Goal: Navigation & Orientation: Find specific page/section

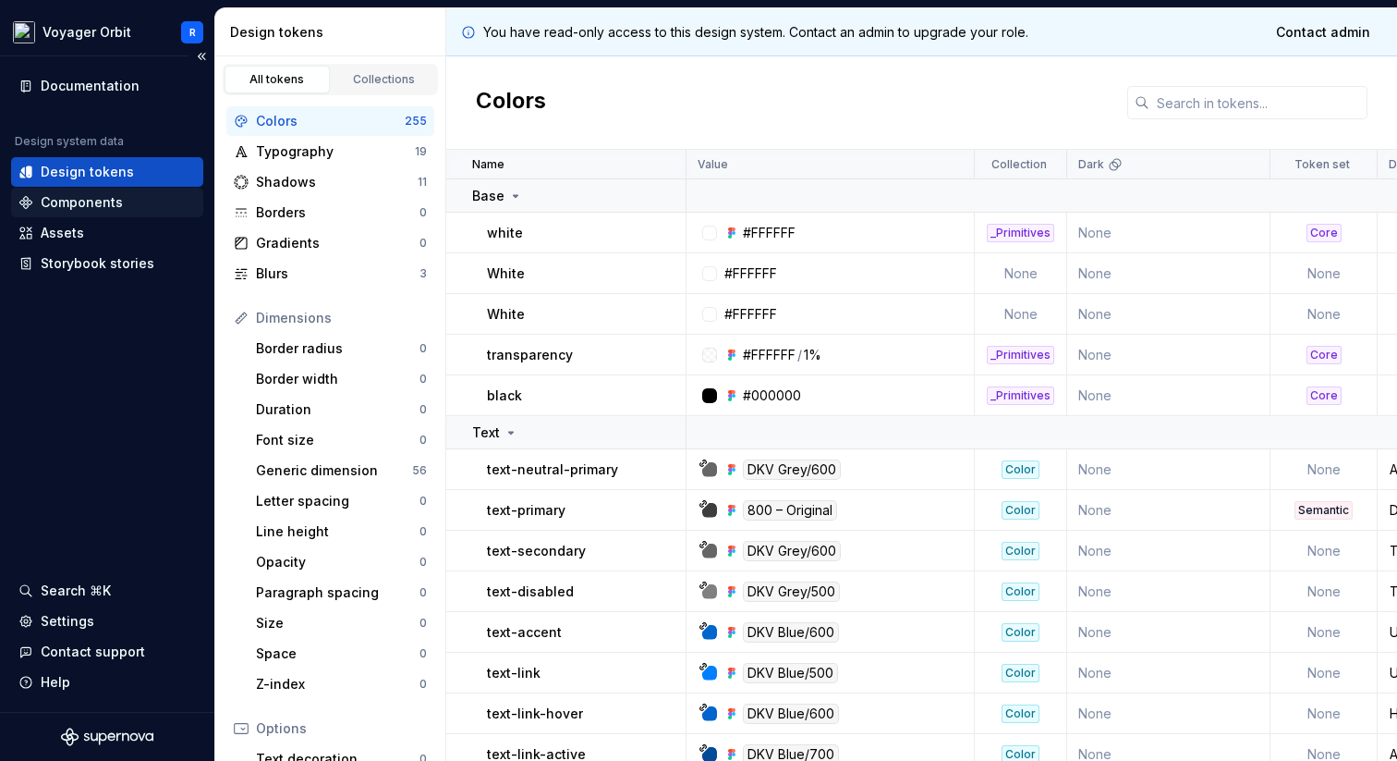
click at [96, 215] on div "Components" at bounding box center [107, 203] width 192 height 30
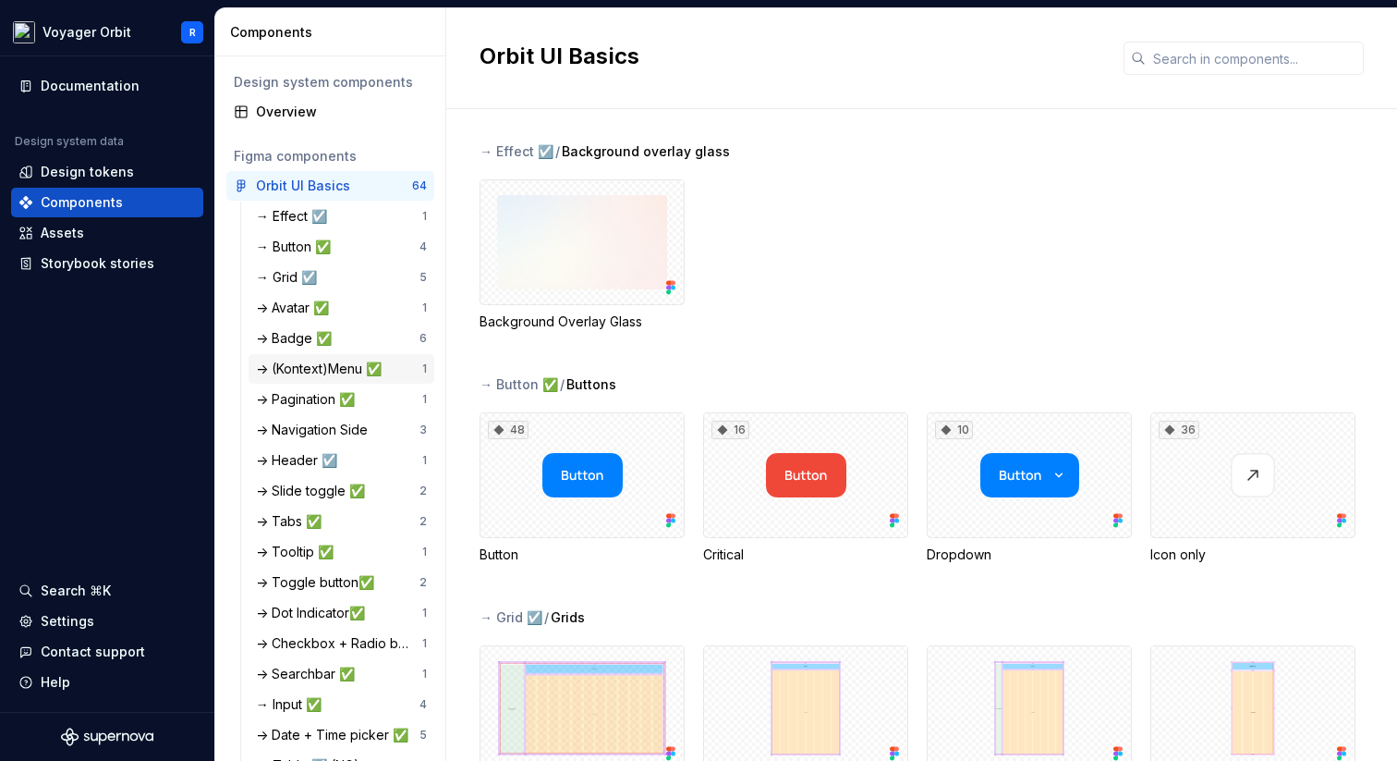
click at [380, 361] on div "-> (Kontext)Menu ✅" at bounding box center [322, 369] width 133 height 18
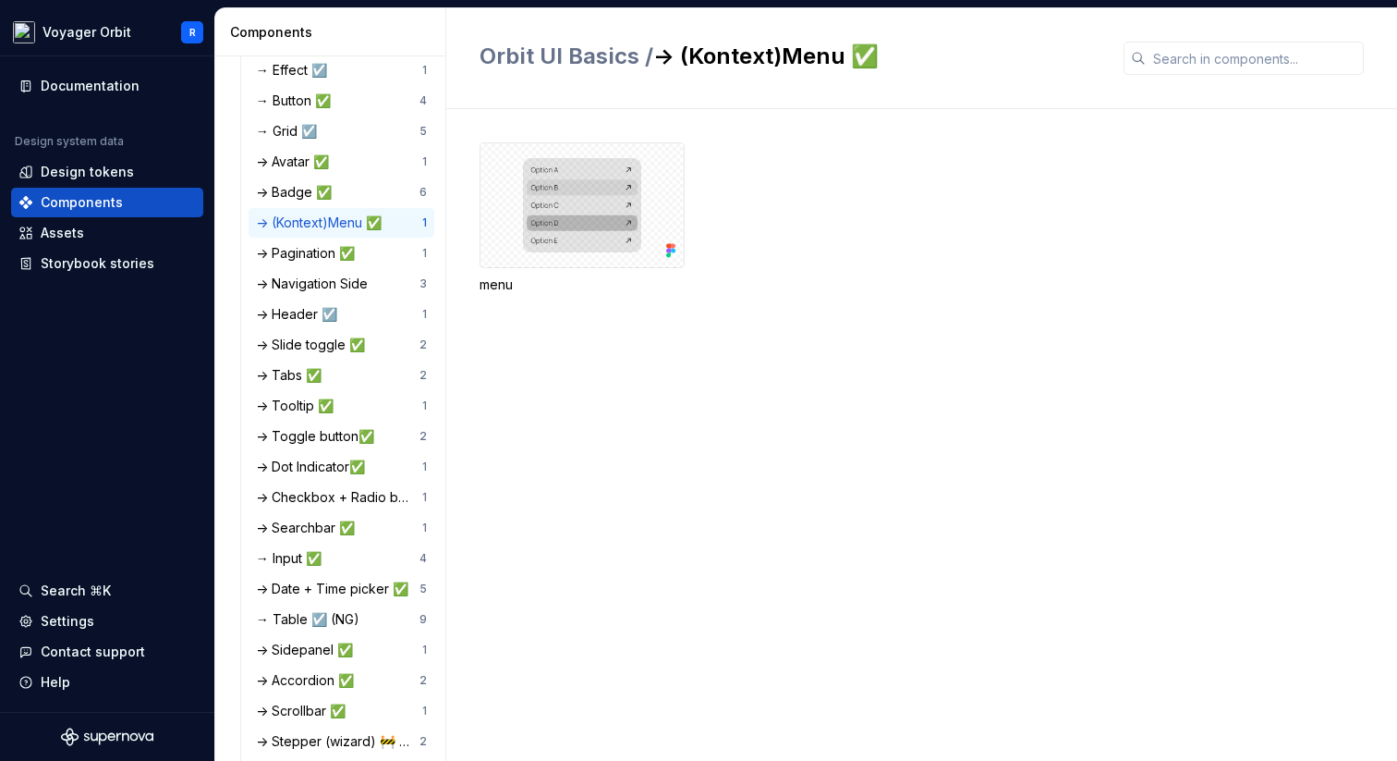
scroll to position [161, 0]
